Goal: Information Seeking & Learning: Check status

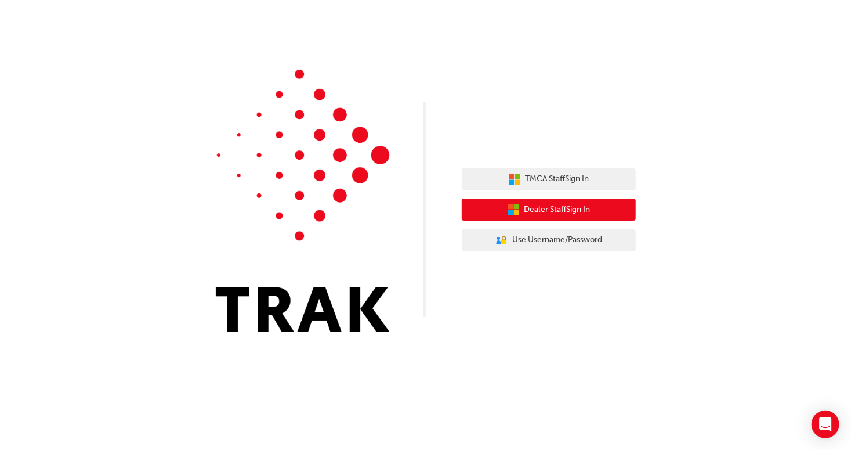
click at [547, 205] on span "Dealer Staff Sign In" at bounding box center [558, 209] width 66 height 13
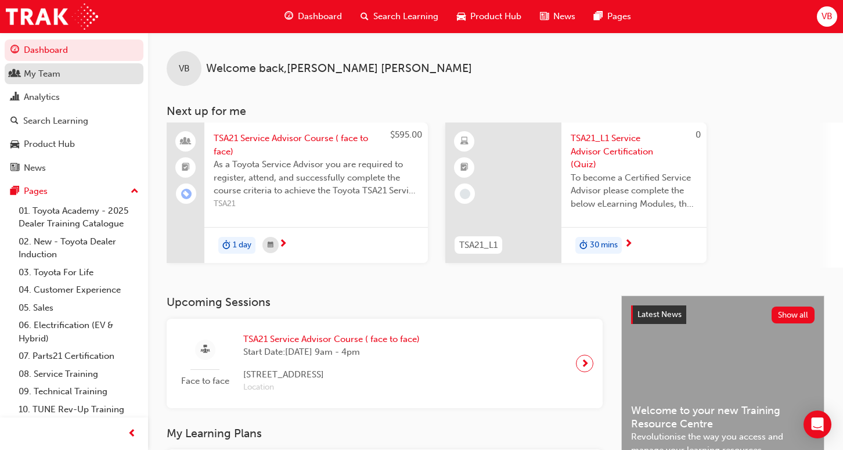
click at [22, 73] on div "My Team" at bounding box center [73, 74] width 127 height 15
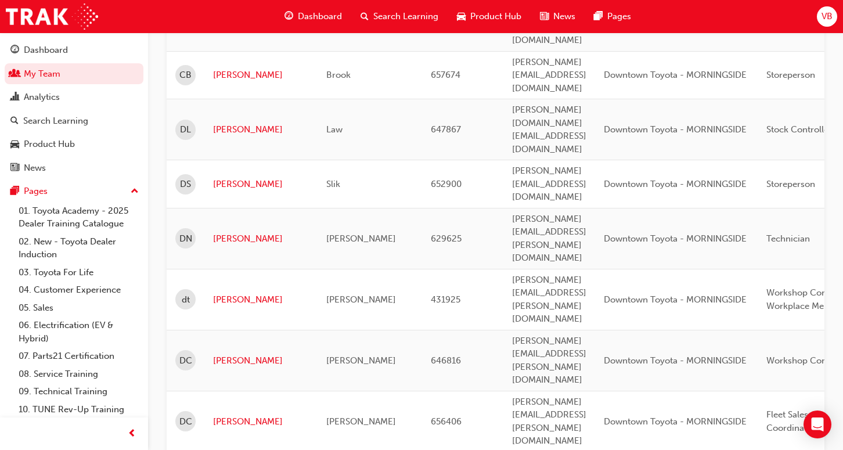
scroll to position [1429, 0]
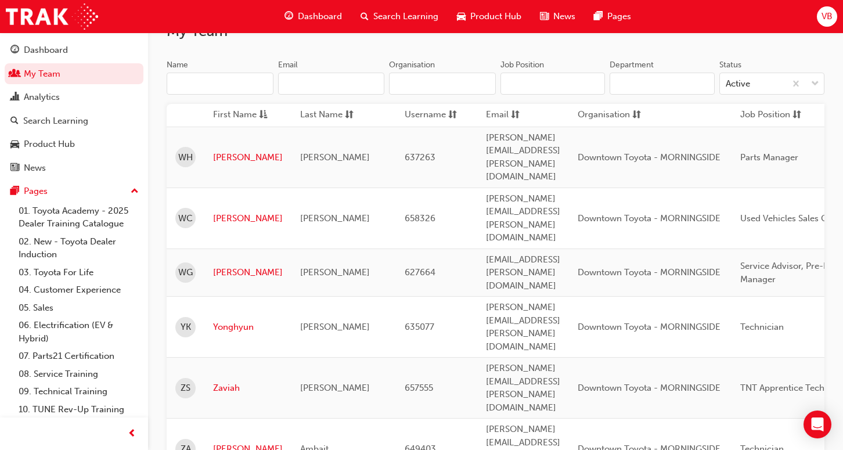
scroll to position [73, 0]
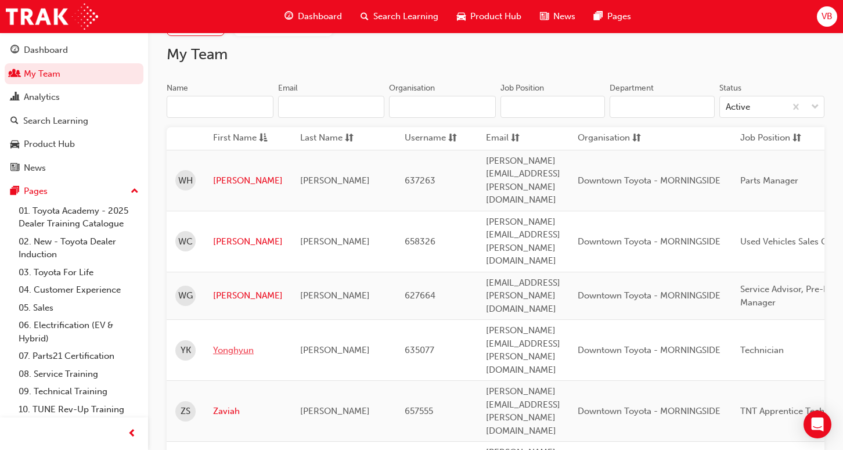
click at [240, 344] on link "Yonghyun" at bounding box center [248, 350] width 70 height 13
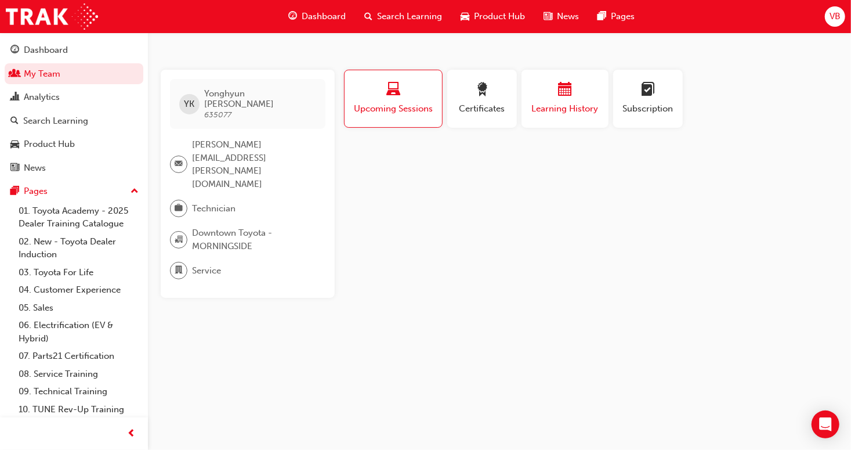
click at [571, 104] on span "Learning History" at bounding box center [565, 108] width 70 height 13
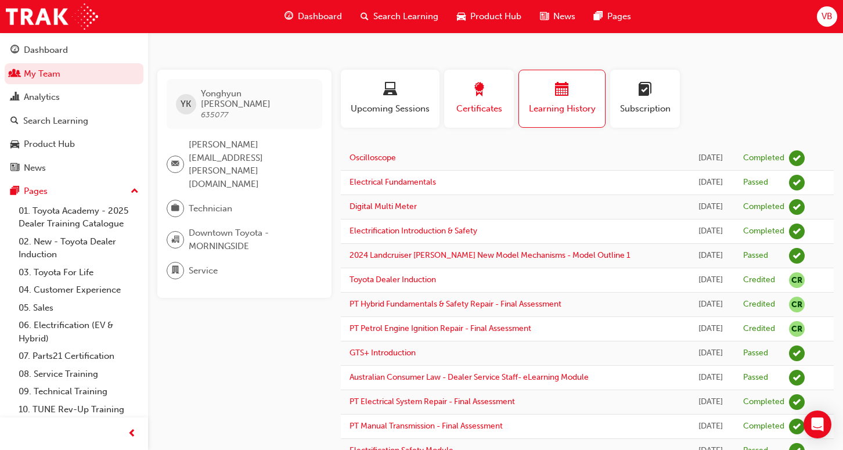
click at [465, 105] on span "Certificates" at bounding box center [479, 108] width 52 height 13
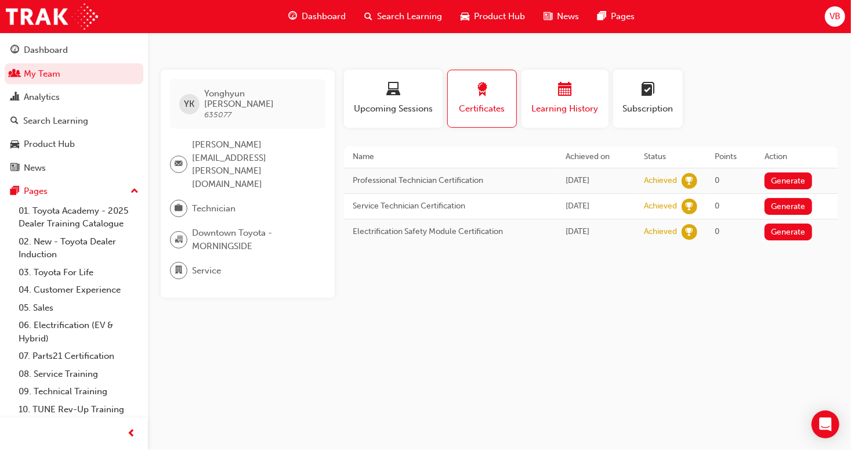
click at [569, 100] on div "Learning History" at bounding box center [565, 98] width 70 height 33
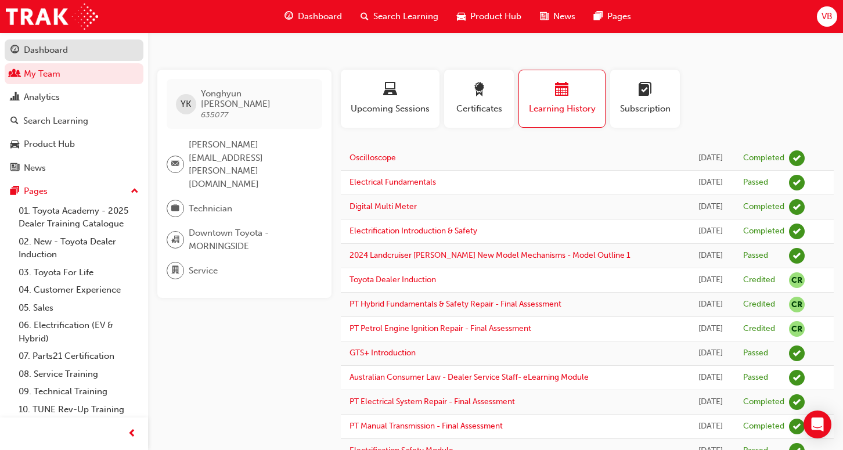
click at [63, 50] on div "Dashboard" at bounding box center [46, 50] width 44 height 13
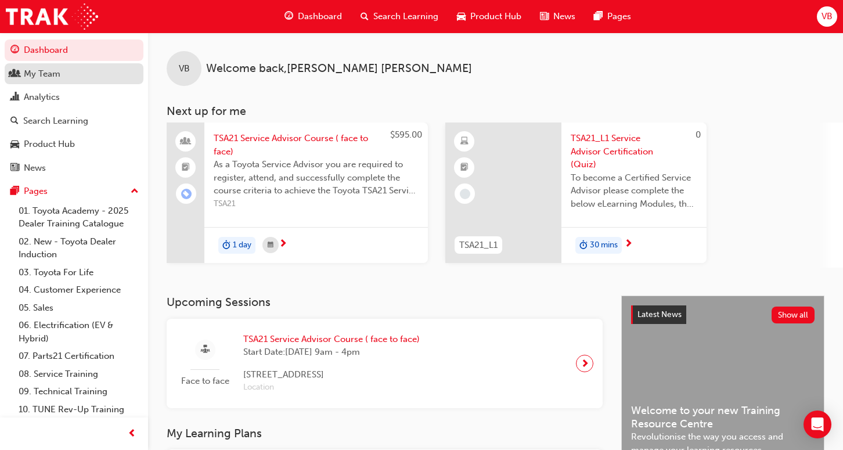
click at [53, 66] on link "My Team" at bounding box center [74, 73] width 139 height 21
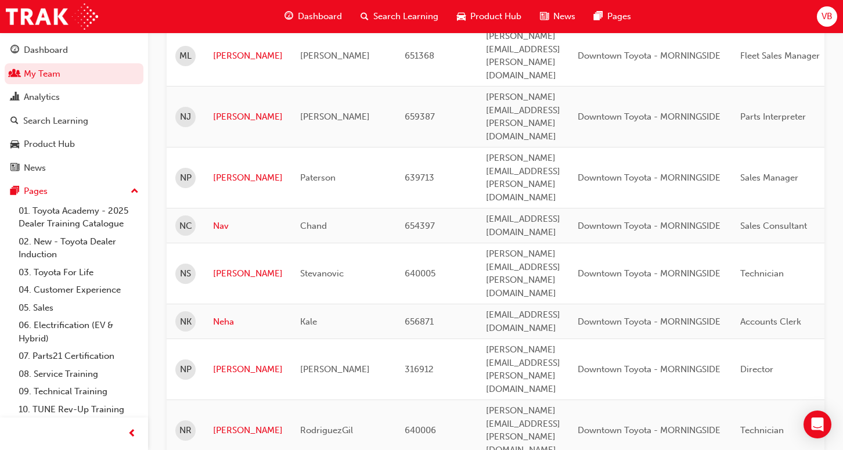
scroll to position [1405, 0]
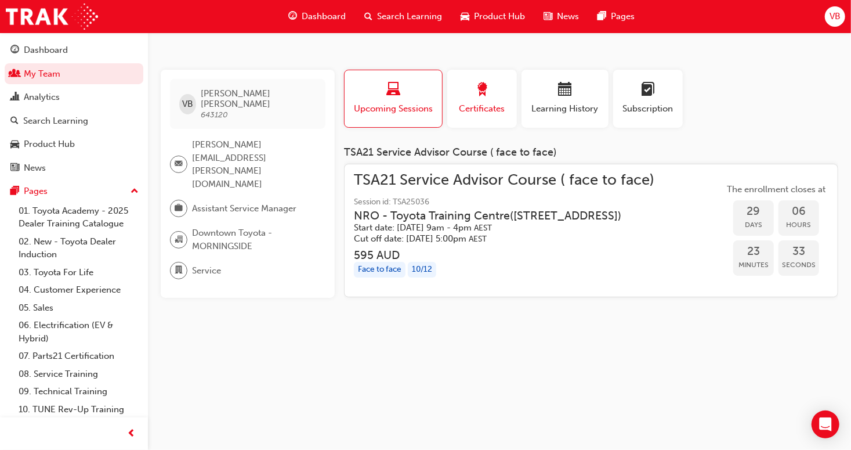
click at [487, 97] on span "award-icon" at bounding box center [482, 90] width 14 height 16
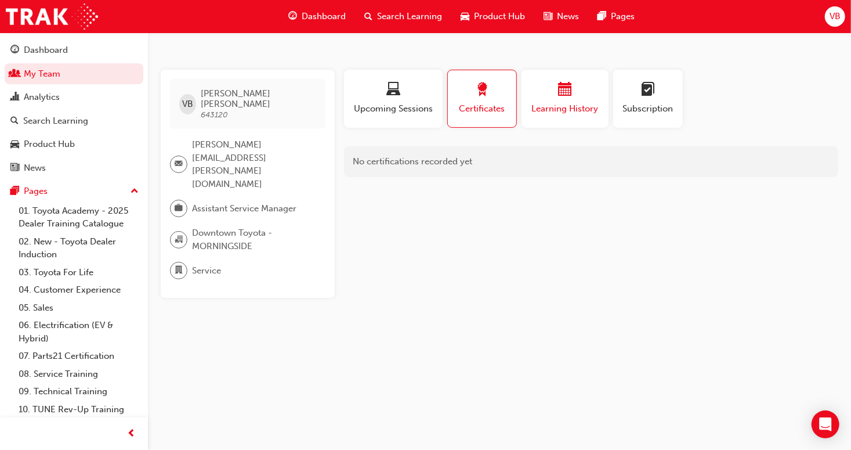
click at [556, 102] on div "Learning History" at bounding box center [565, 98] width 70 height 33
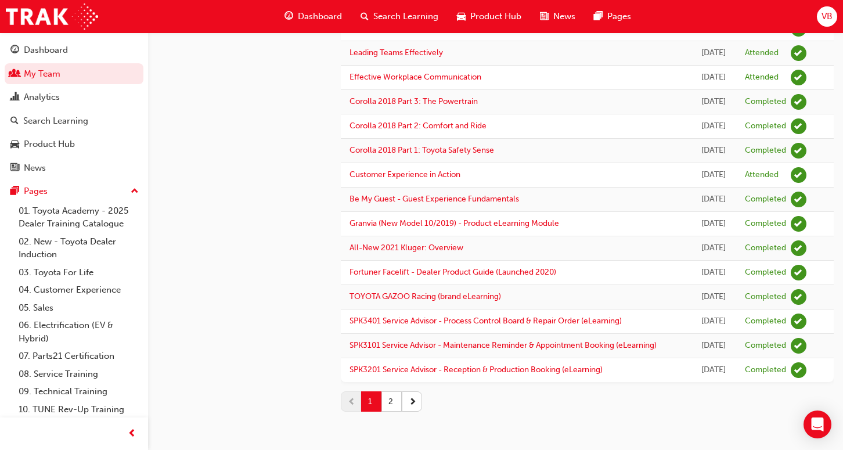
scroll to position [1098, 0]
click at [396, 400] on button "2" at bounding box center [391, 401] width 20 height 20
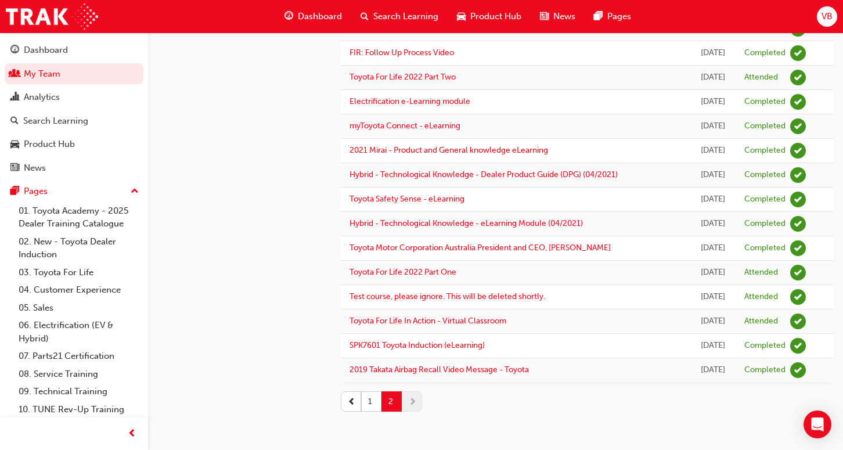
scroll to position [1015, 0]
click at [376, 401] on button "1" at bounding box center [371, 401] width 20 height 20
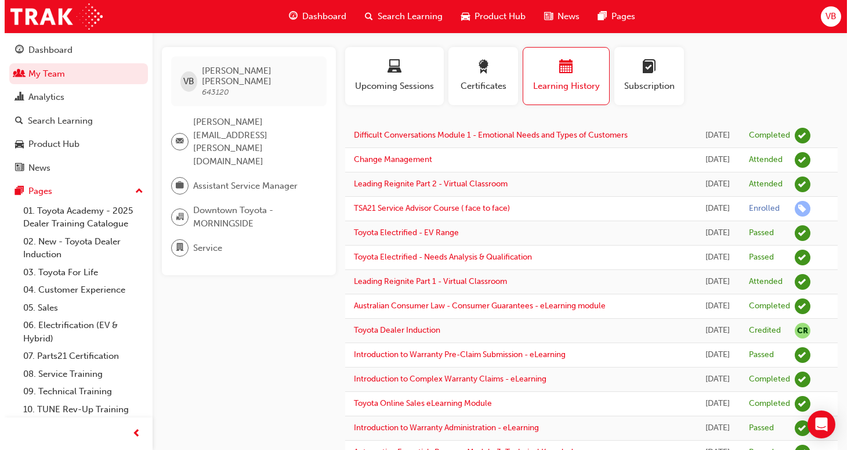
scroll to position [0, 0]
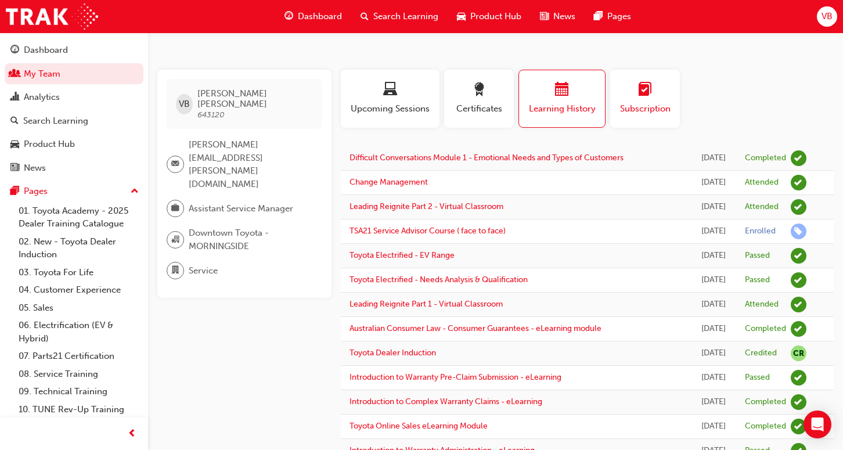
click at [628, 109] on span "Subscription" at bounding box center [645, 108] width 52 height 13
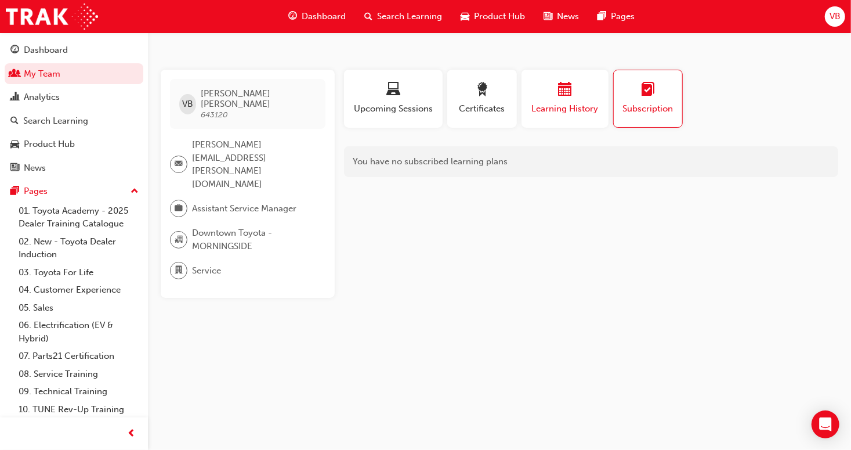
click at [551, 112] on span "Learning History" at bounding box center [565, 108] width 70 height 13
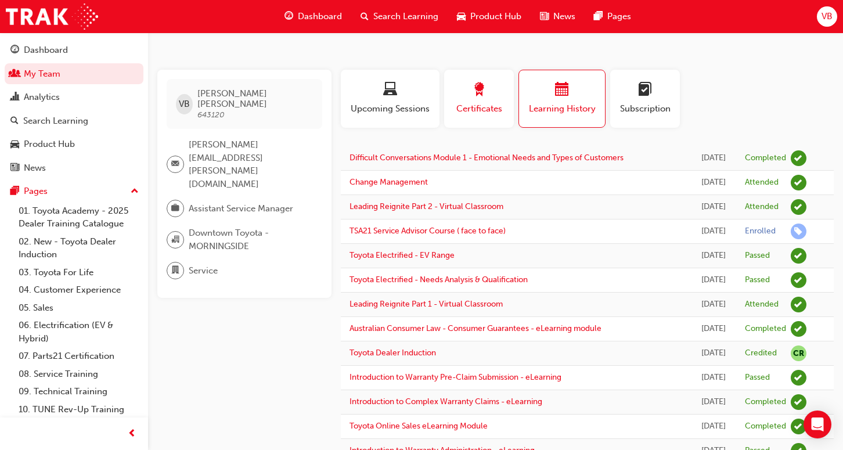
click at [489, 109] on span "Certificates" at bounding box center [479, 108] width 52 height 13
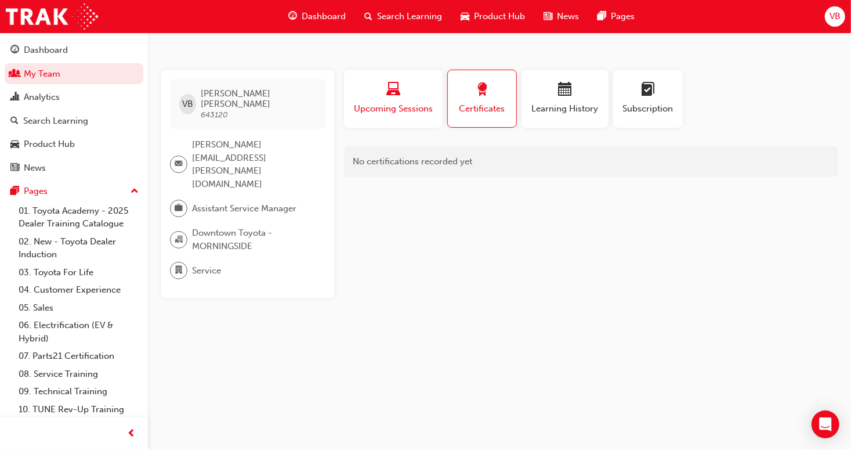
click at [412, 104] on span "Upcoming Sessions" at bounding box center [393, 108] width 81 height 13
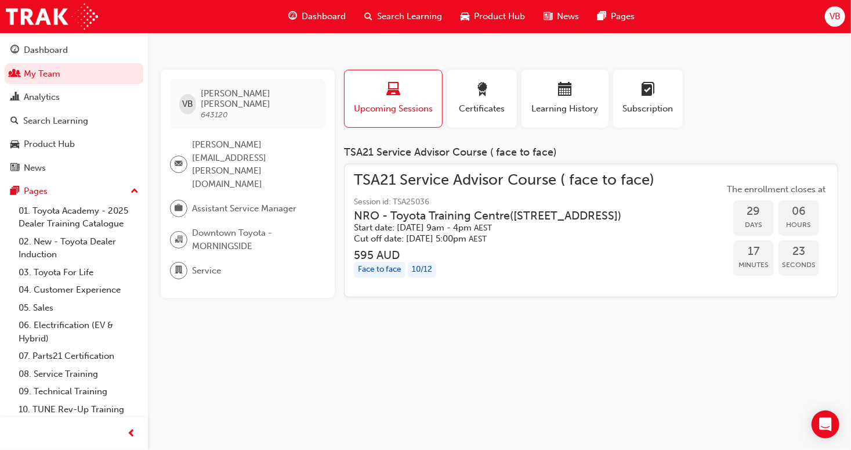
click at [634, 384] on div "VB [PERSON_NAME] 643120 [PERSON_NAME][EMAIL_ADDRESS][PERSON_NAME][DOMAIN_NAME] …" at bounding box center [425, 225] width 851 height 450
